Goal: Ask a question: Seek information or help from site administrators or community

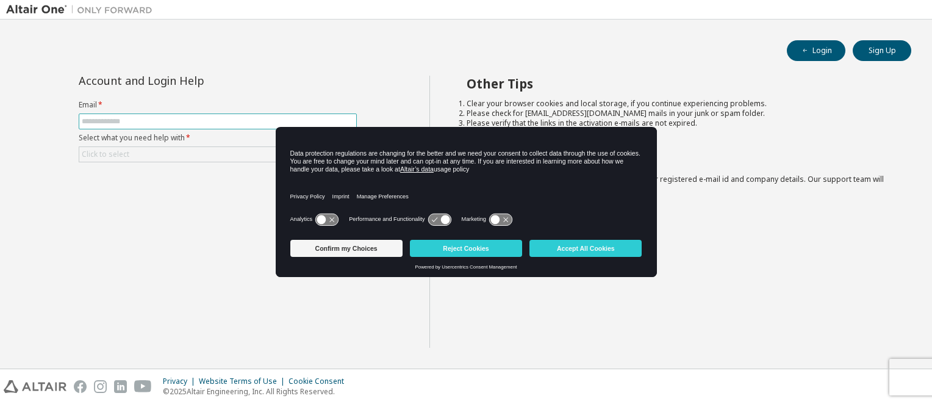
click at [138, 118] on input "text" at bounding box center [218, 122] width 272 height 10
type input "**********"
drag, startPoint x: 248, startPoint y: 107, endPoint x: 239, endPoint y: 109, distance: 9.5
click at [239, 109] on label "Email *" at bounding box center [218, 105] width 278 height 10
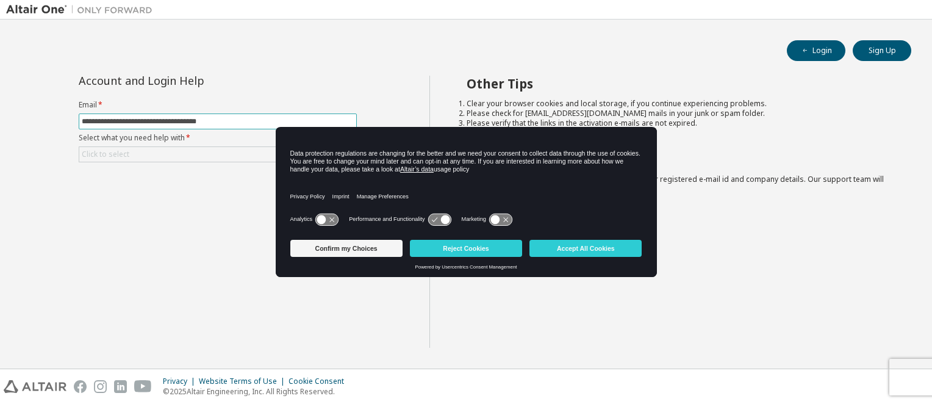
drag, startPoint x: 236, startPoint y: 112, endPoint x: 232, endPoint y: 123, distance: 11.2
click at [232, 123] on form "**********" at bounding box center [218, 131] width 278 height 62
click at [232, 123] on input "**********" at bounding box center [218, 122] width 272 height 10
click at [459, 252] on button "Reject Cookies" at bounding box center [466, 248] width 112 height 17
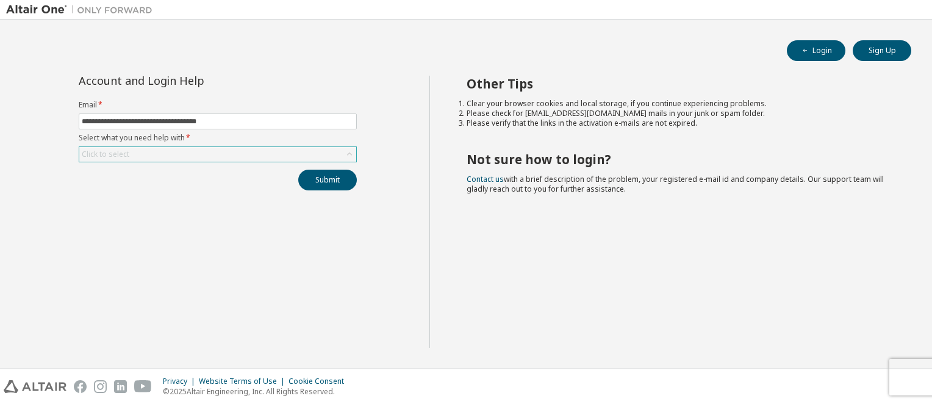
click at [121, 145] on form "**********" at bounding box center [218, 131] width 278 height 62
click at [120, 149] on div "Click to select" at bounding box center [106, 154] width 48 height 10
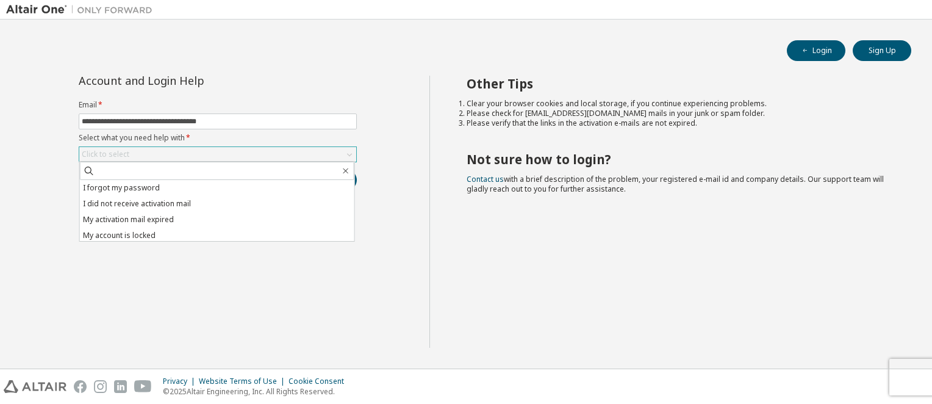
scroll to position [34, 0]
click at [142, 199] on li "My account is locked" at bounding box center [217, 201] width 275 height 16
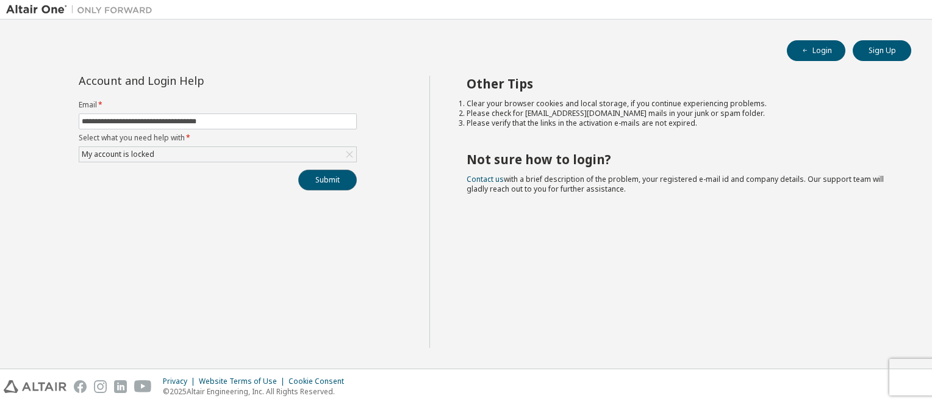
click at [319, 186] on button "Submit" at bounding box center [327, 180] width 59 height 21
click at [472, 176] on link "Contact us" at bounding box center [485, 179] width 37 height 10
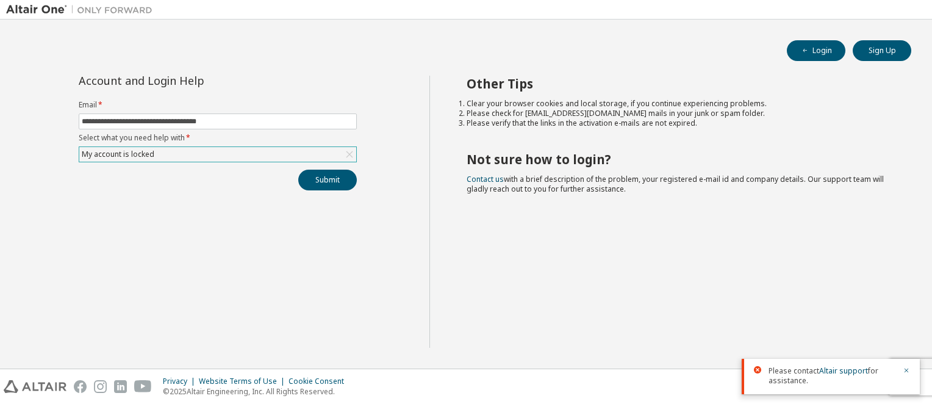
click at [235, 157] on div "My account is locked" at bounding box center [217, 154] width 277 height 15
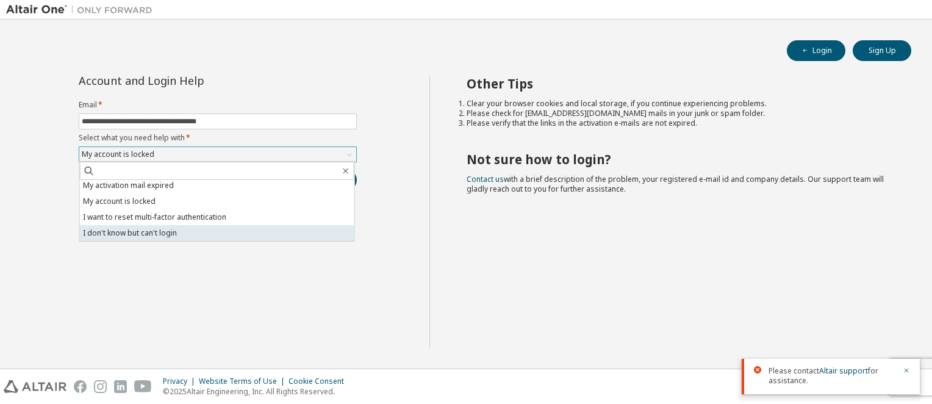
click at [199, 226] on li "I don't know but can't login" at bounding box center [217, 233] width 275 height 16
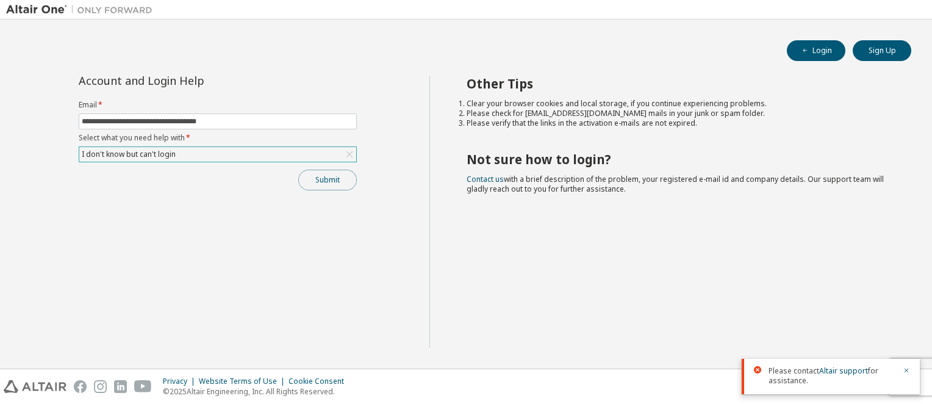
click at [320, 184] on button "Submit" at bounding box center [327, 180] width 59 height 21
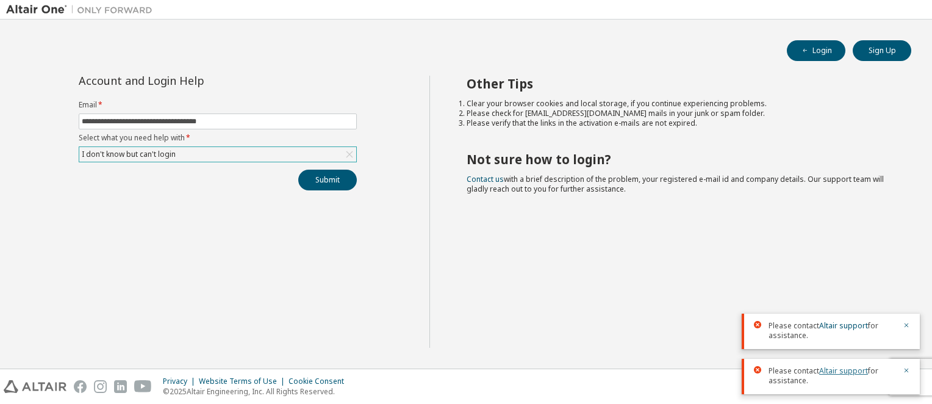
click at [827, 375] on link "Altair support" at bounding box center [843, 370] width 49 height 10
click at [98, 150] on div "I don't know but can't login" at bounding box center [129, 154] width 98 height 13
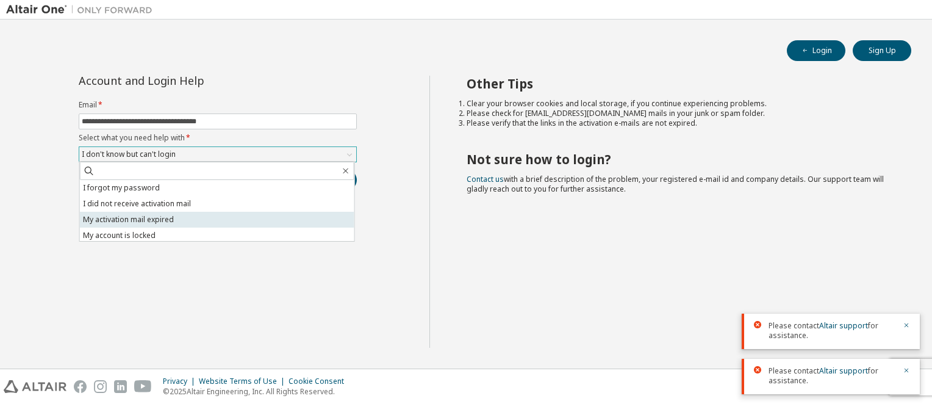
click at [146, 215] on li "My activation mail expired" at bounding box center [217, 220] width 275 height 16
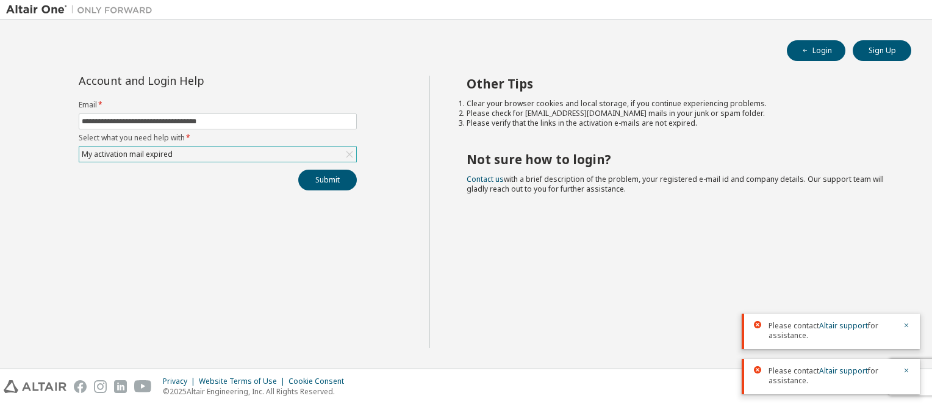
click at [141, 159] on div "My activation mail expired" at bounding box center [127, 154] width 95 height 13
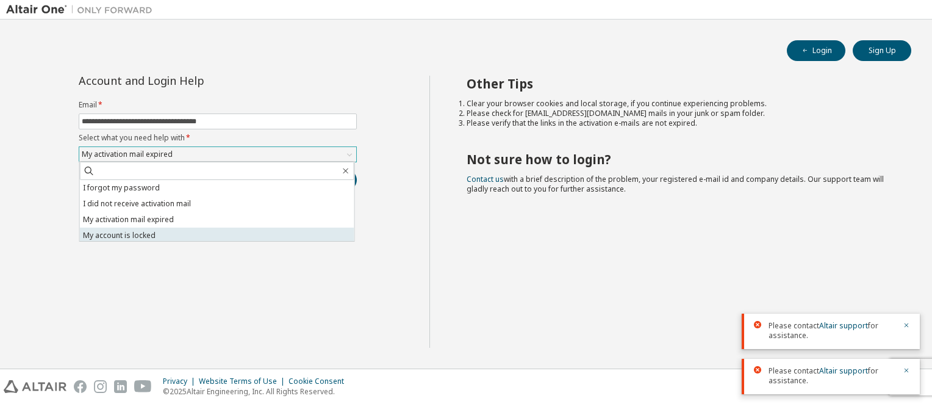
click at [147, 230] on li "My account is locked" at bounding box center [217, 236] width 275 height 16
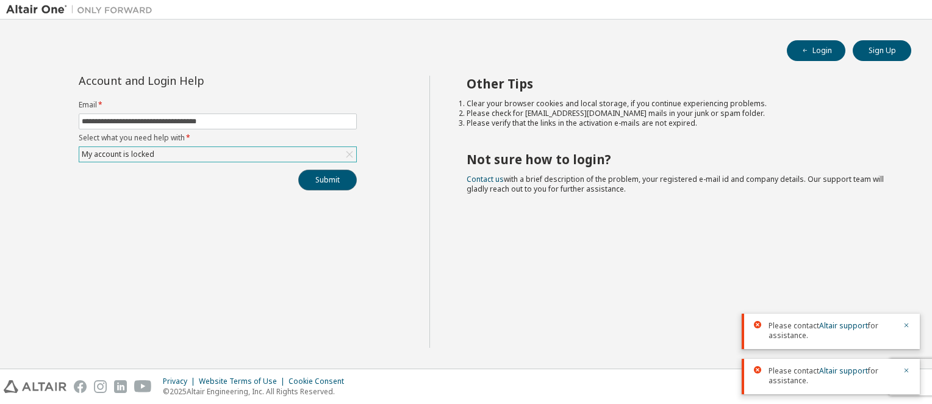
click at [337, 176] on button "Submit" at bounding box center [327, 180] width 59 height 21
drag, startPoint x: 842, startPoint y: 373, endPoint x: 805, endPoint y: 375, distance: 36.6
click at [806, 375] on span "Please contact Altair support for assistance." at bounding box center [832, 376] width 127 height 20
click at [822, 375] on link "Altair support" at bounding box center [843, 370] width 49 height 10
